Goal: Communication & Community: Answer question/provide support

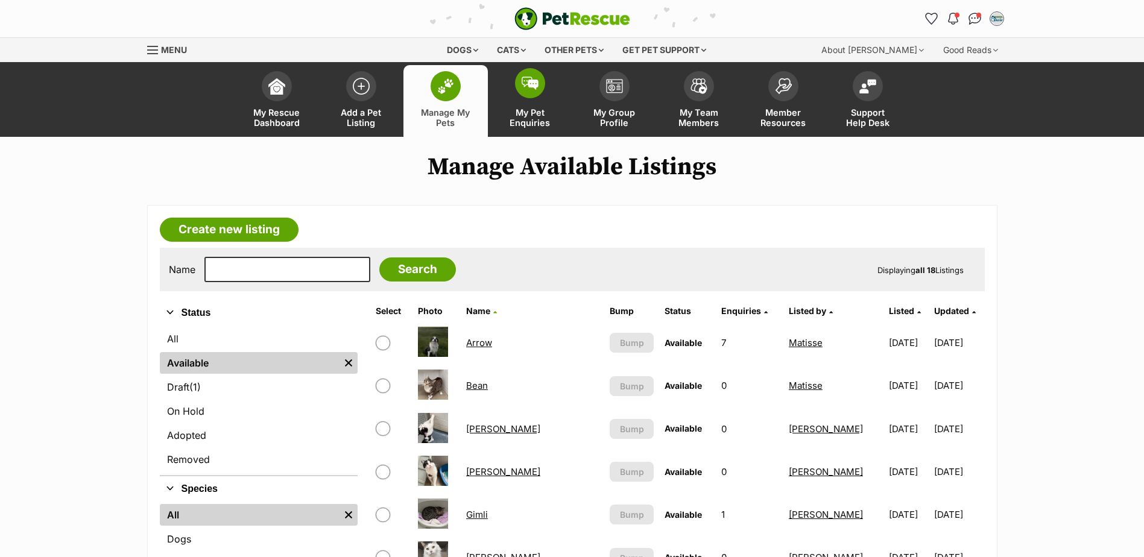
click at [528, 110] on span "My Pet Enquiries" at bounding box center [530, 117] width 54 height 21
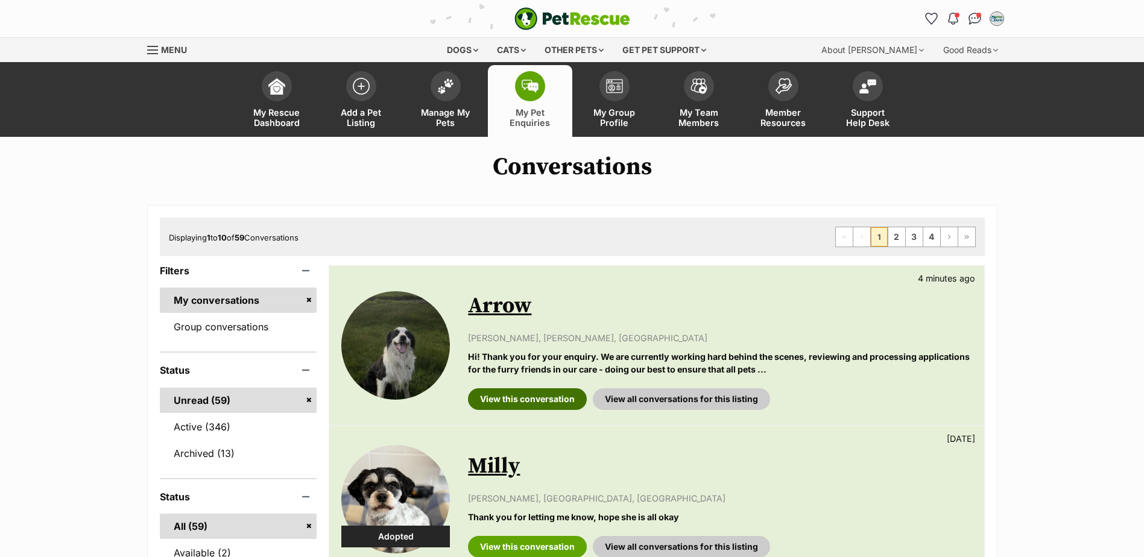
click at [525, 397] on link "View this conversation" at bounding box center [527, 399] width 119 height 22
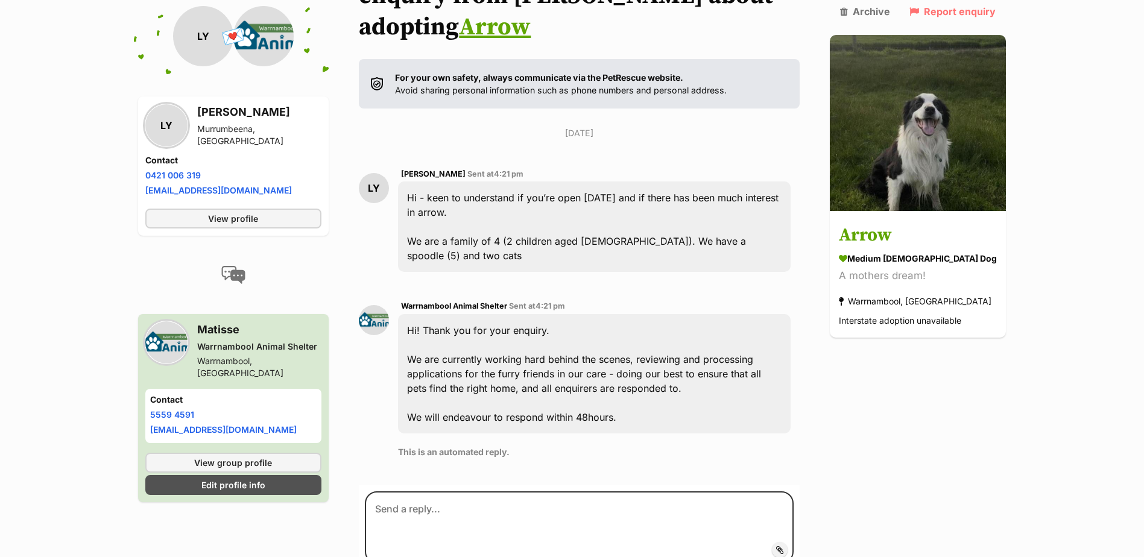
scroll to position [262, 0]
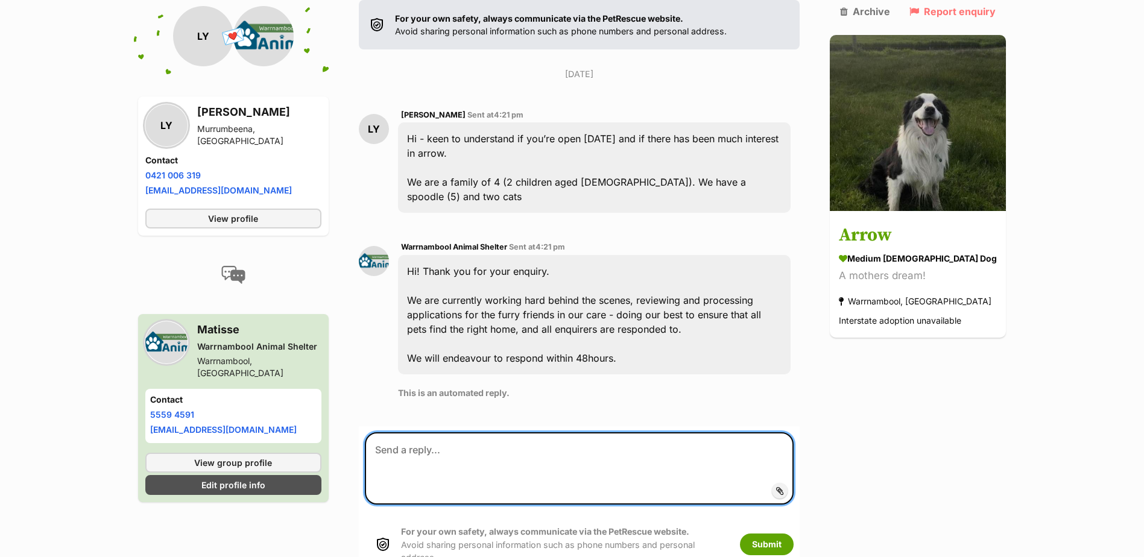
click at [525, 432] on textarea at bounding box center [579, 468] width 429 height 72
type textarea "Hi [PERSON_NAME], yes we are open [DATE]."
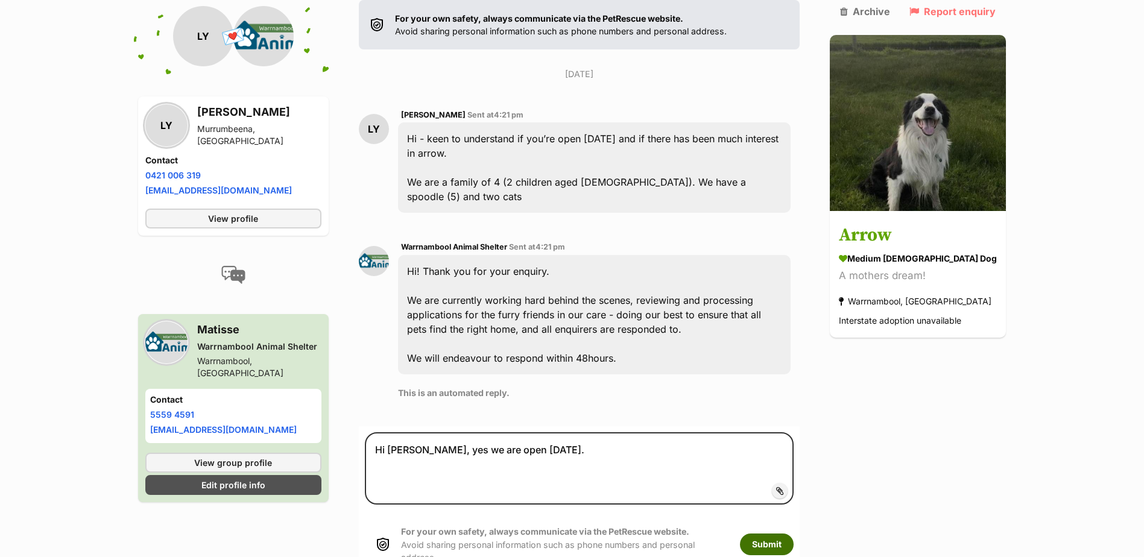
click at [771, 534] on button "Submit" at bounding box center [767, 545] width 54 height 22
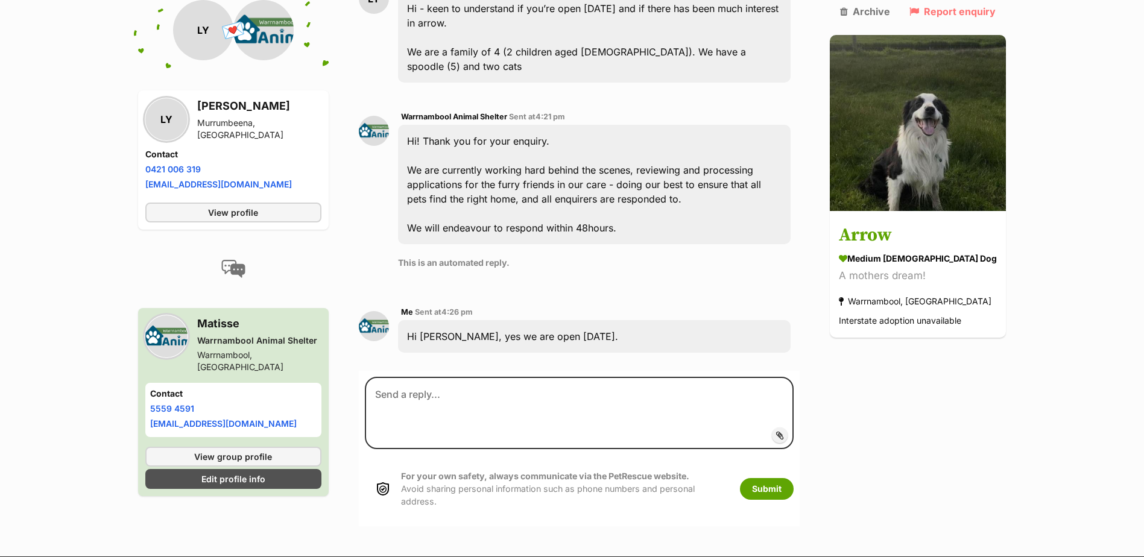
scroll to position [397, 0]
